Goal: Check status: Check status

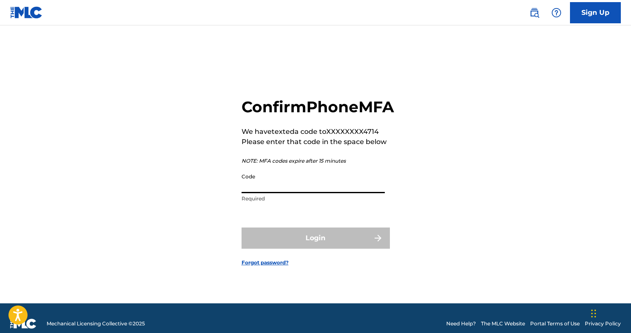
click at [274, 193] on input "Code" at bounding box center [313, 181] width 143 height 24
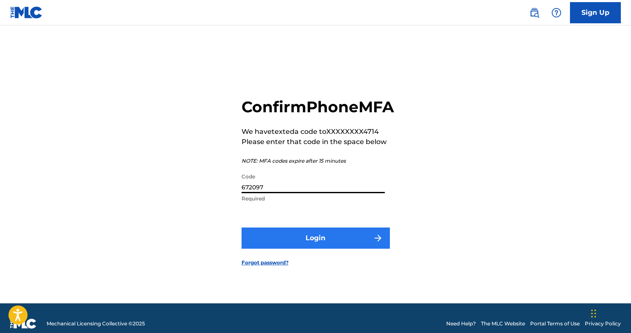
type input "672097"
click at [317, 249] on button "Login" at bounding box center [316, 238] width 148 height 21
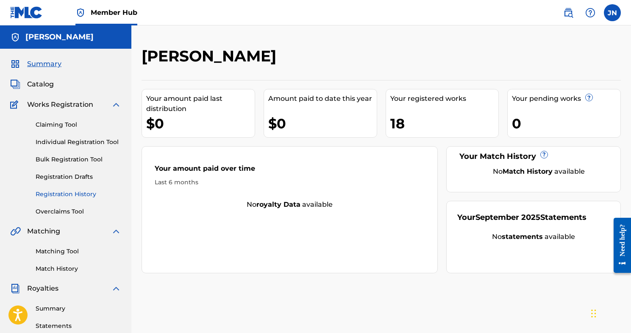
click at [52, 192] on link "Registration History" at bounding box center [79, 194] width 86 height 9
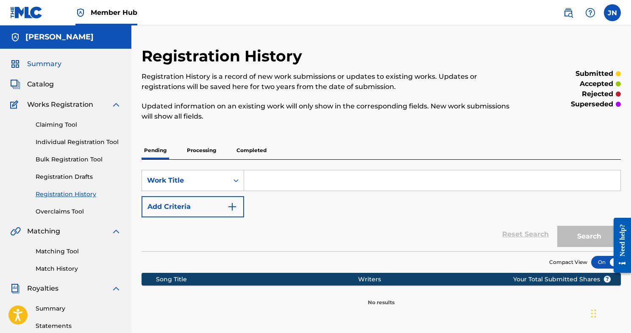
click at [54, 62] on span "Summary" at bounding box center [44, 64] width 34 height 10
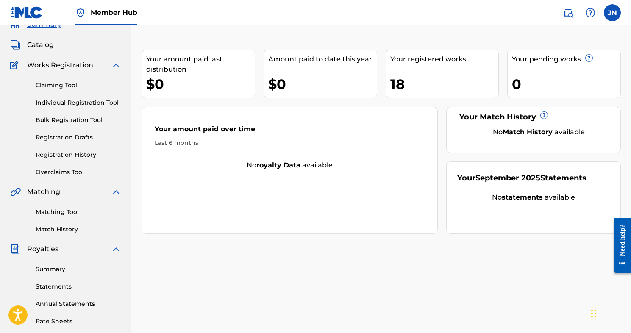
scroll to position [42, 0]
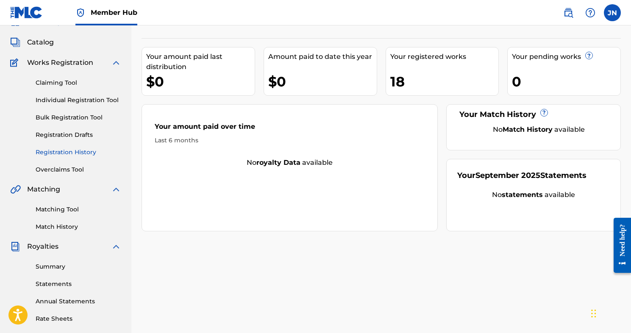
click at [68, 153] on link "Registration History" at bounding box center [79, 152] width 86 height 9
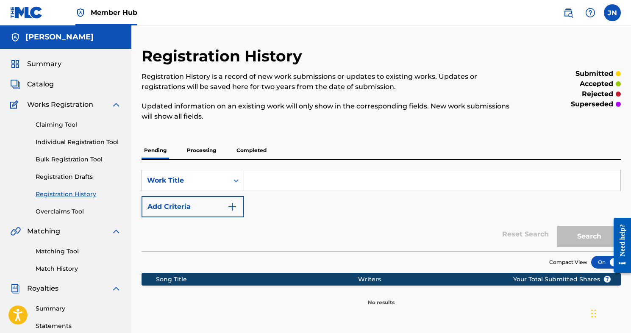
scroll to position [1, 0]
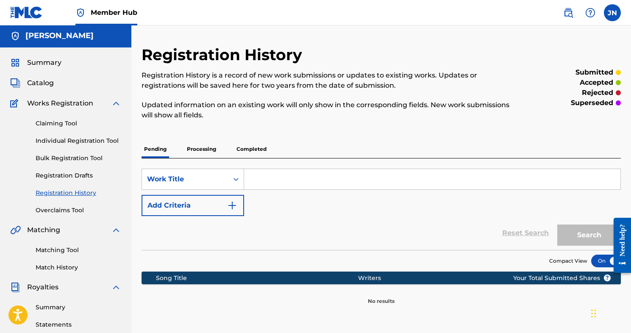
click at [200, 152] on p "Processing" at bounding box center [201, 149] width 34 height 18
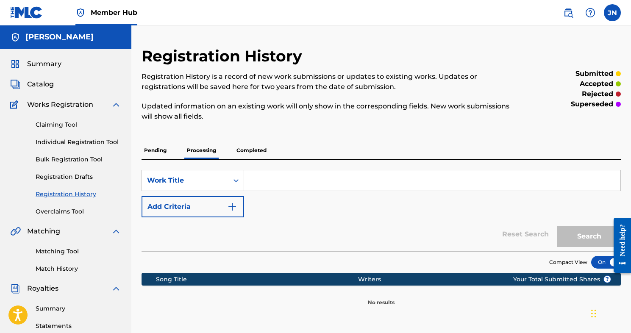
scroll to position [8, 0]
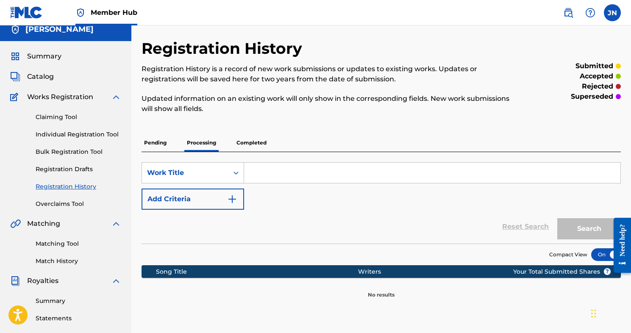
click at [247, 141] on p "Completed" at bounding box center [251, 143] width 35 height 18
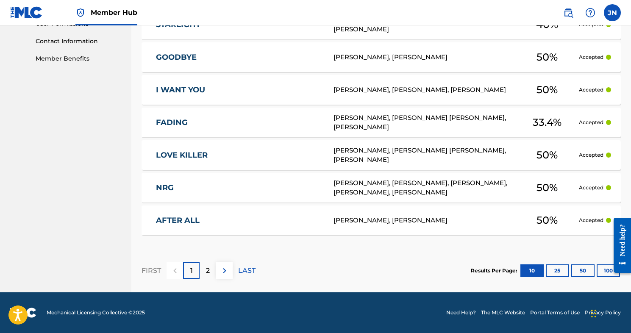
scroll to position [412, 0]
click at [577, 272] on button "50" at bounding box center [583, 271] width 23 height 13
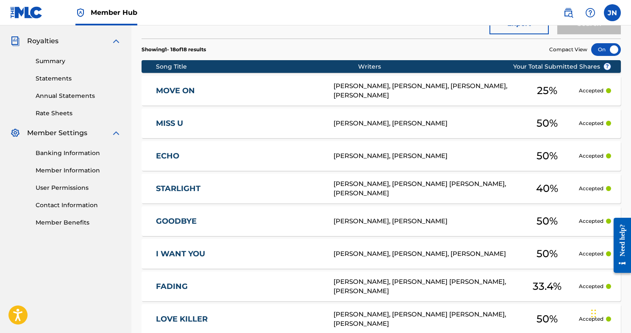
scroll to position [245, 0]
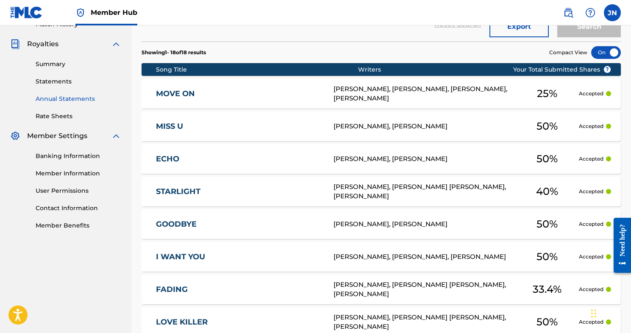
click at [48, 99] on link "Annual Statements" at bounding box center [79, 99] width 86 height 9
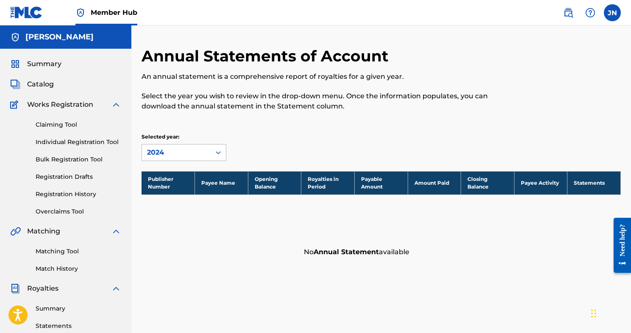
click at [154, 158] on div "2024" at bounding box center [176, 153] width 69 height 16
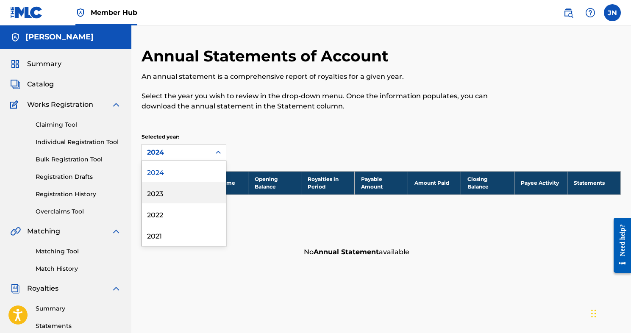
click at [161, 191] on div "2023" at bounding box center [184, 192] width 84 height 21
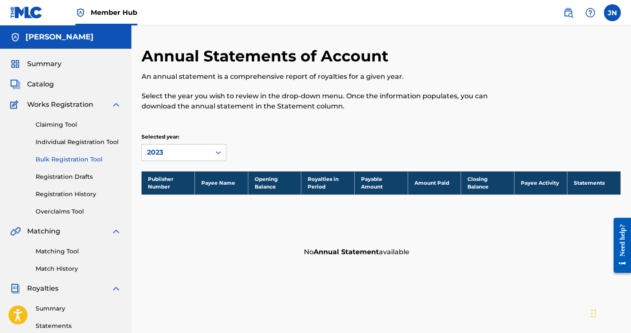
click at [60, 162] on link "Bulk Registration Tool" at bounding box center [79, 159] width 86 height 9
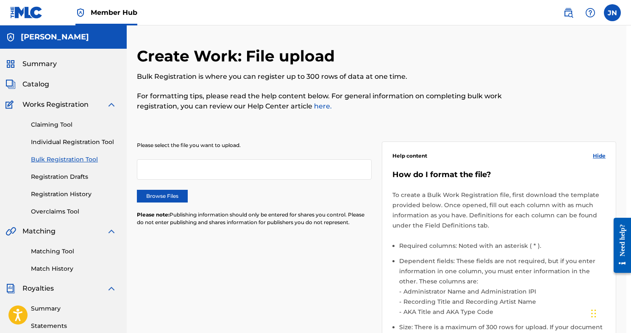
scroll to position [0, 5]
